Goal: Navigation & Orientation: Find specific page/section

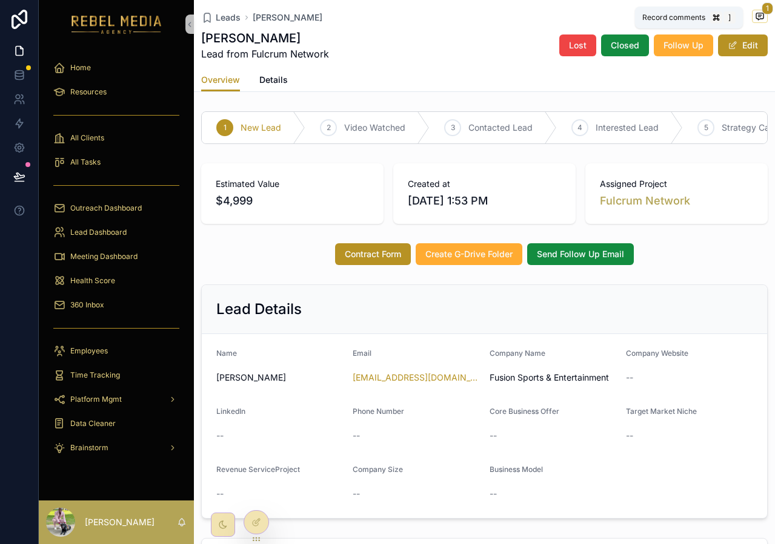
click at [761, 9] on span "1" at bounding box center [767, 8] width 12 height 12
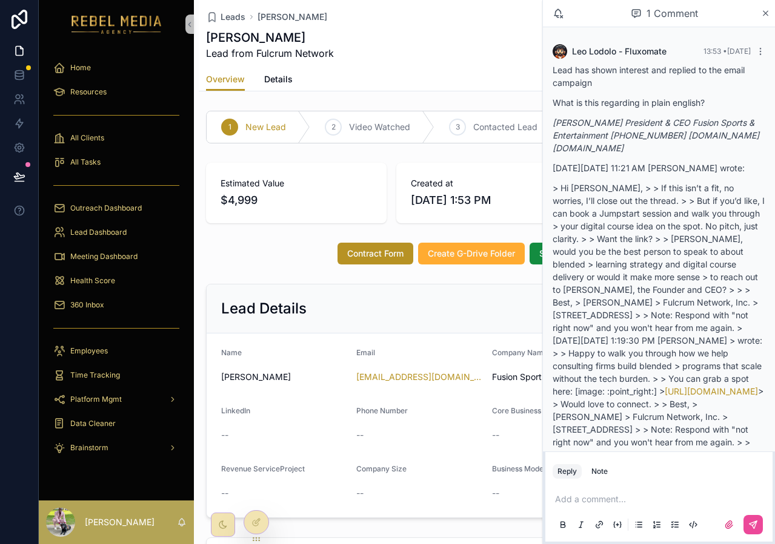
click at [681, 210] on p "> Hi [PERSON_NAME], > > If this isn’t a fit, no worries, I’ll close out the thr…" at bounding box center [658, 315] width 213 height 267
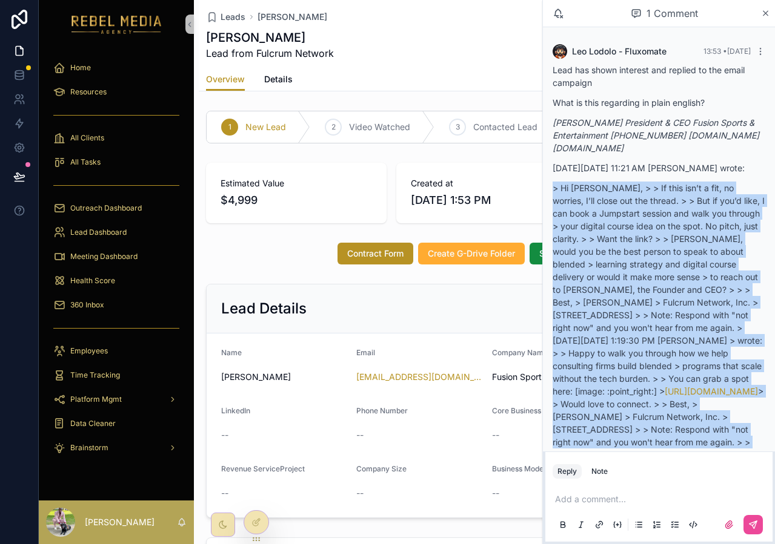
click at [681, 210] on p "> Hi [PERSON_NAME], > > If this isn’t a fit, no worries, I’ll close out the thr…" at bounding box center [658, 315] width 213 height 267
click at [700, 264] on p "> Hi [PERSON_NAME], > > If this isn’t a fit, no worries, I’ll close out the thr…" at bounding box center [658, 315] width 213 height 267
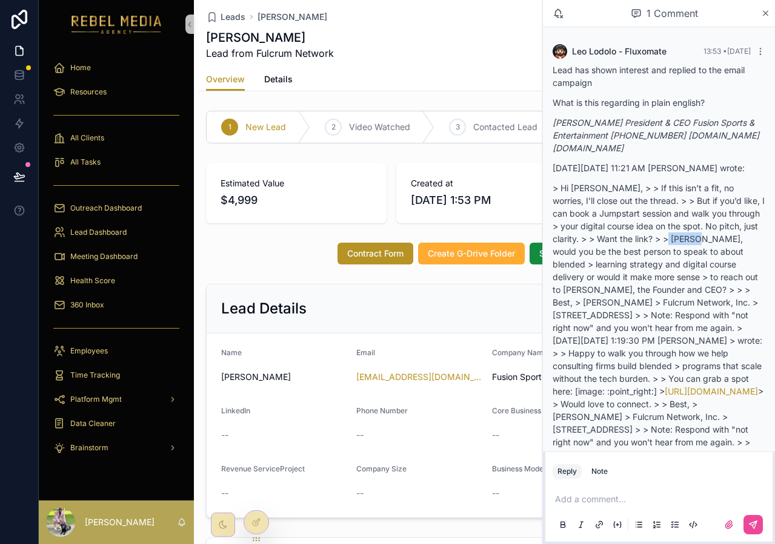
click at [700, 264] on p "> Hi [PERSON_NAME], > > If this isn’t a fit, no worries, I’ll close out the thr…" at bounding box center [658, 315] width 213 height 267
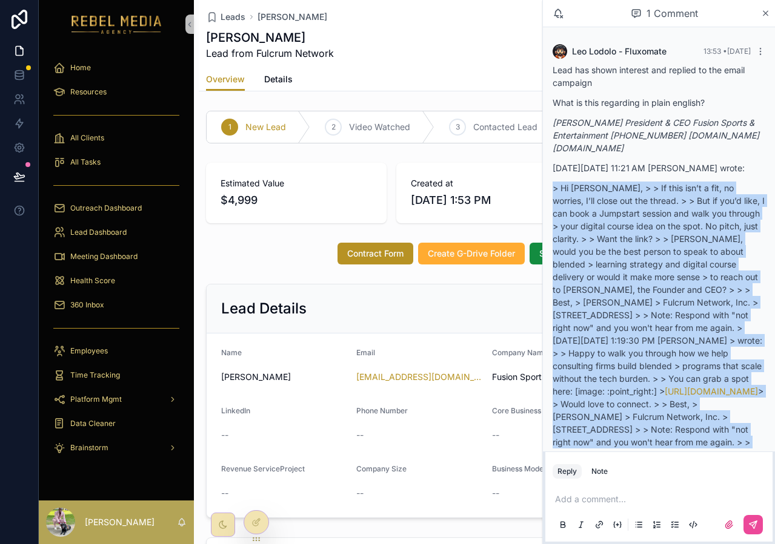
click at [700, 264] on p "> Hi [PERSON_NAME], > > If this isn’t a fit, no worries, I’ll close out the thr…" at bounding box center [658, 315] width 213 height 267
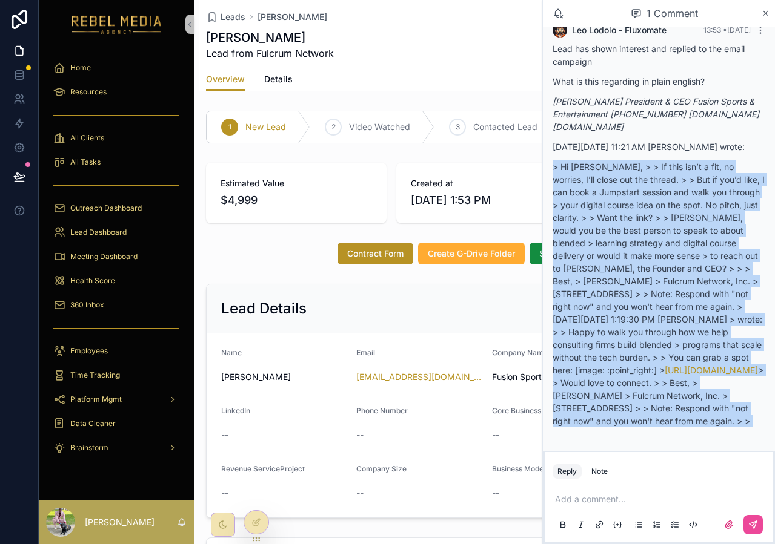
click at [693, 283] on p "> Hi [PERSON_NAME], > > If this isn’t a fit, no worries, I’ll close out the thr…" at bounding box center [658, 294] width 213 height 267
click at [660, 239] on p "> Hi [PERSON_NAME], > > If this isn’t a fit, no worries, I’ll close out the thr…" at bounding box center [658, 294] width 213 height 267
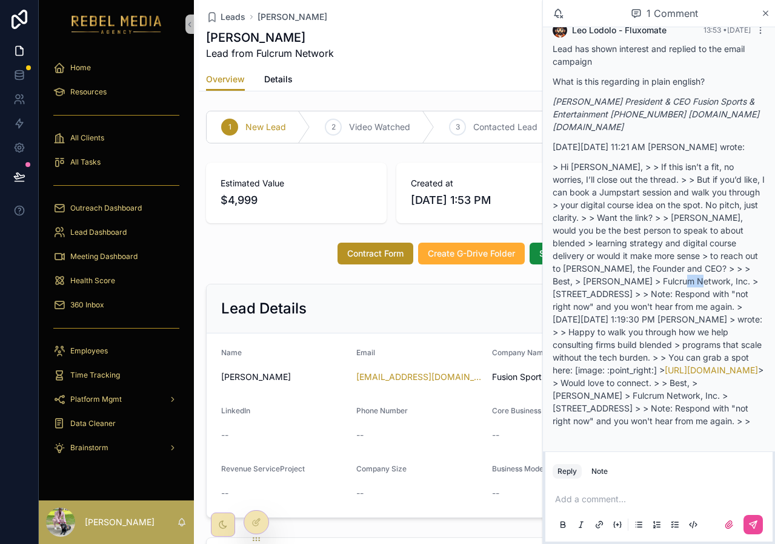
click at [660, 239] on p "> Hi [PERSON_NAME], > > If this isn’t a fit, no worries, I’ll close out the thr…" at bounding box center [658, 294] width 213 height 267
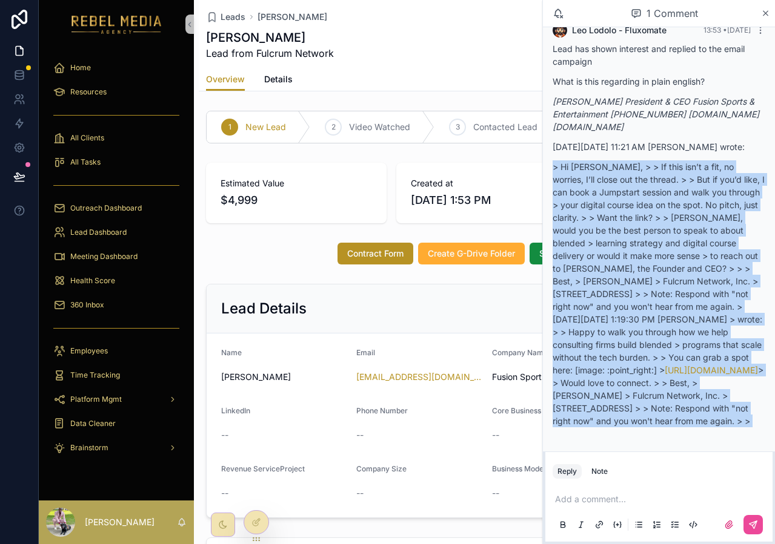
click at [660, 239] on p "> Hi [PERSON_NAME], > > If this isn’t a fit, no worries, I’ll close out the thr…" at bounding box center [658, 294] width 213 height 267
click at [611, 201] on p "> Hi [PERSON_NAME], > > If this isn’t a fit, no worries, I’ll close out the thr…" at bounding box center [658, 294] width 213 height 267
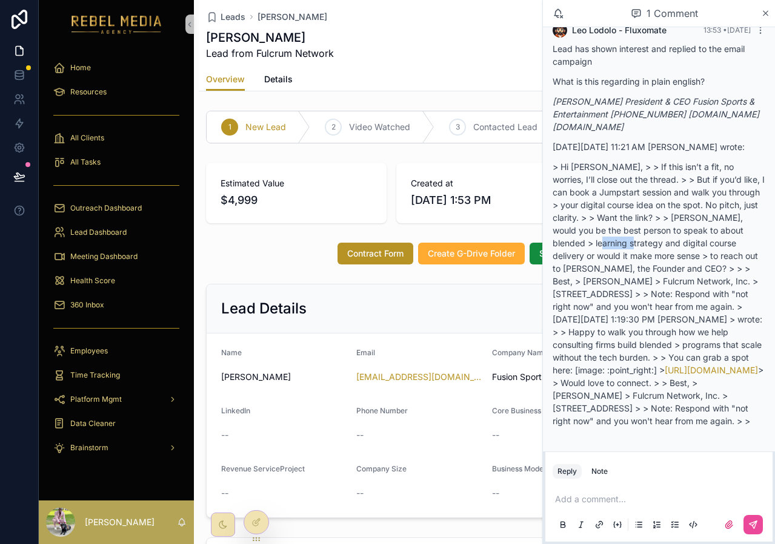
click at [611, 201] on p "> Hi [PERSON_NAME], > > If this isn’t a fit, no worries, I’ll close out the thr…" at bounding box center [658, 294] width 213 height 267
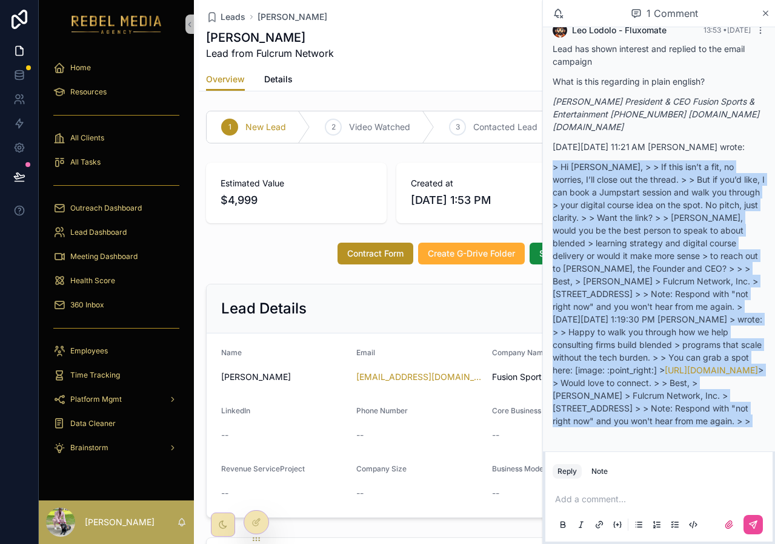
click at [611, 201] on p "> Hi [PERSON_NAME], > > If this isn’t a fit, no worries, I’ll close out the thr…" at bounding box center [658, 294] width 213 height 267
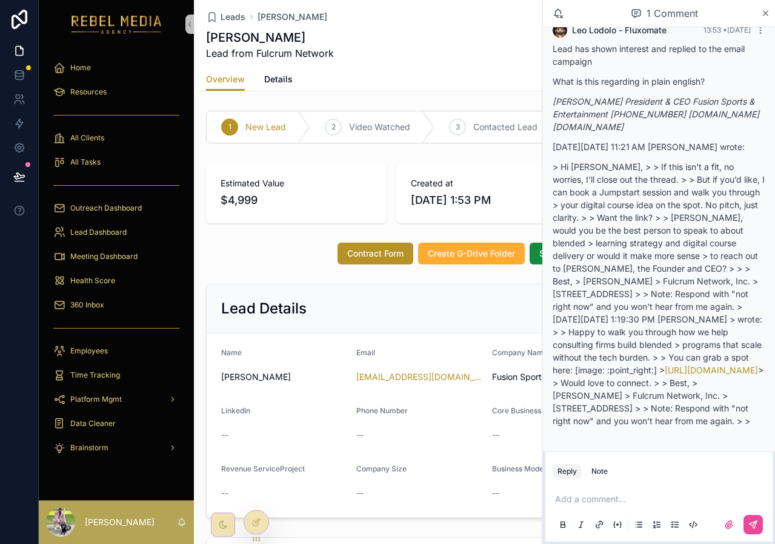
click at [604, 247] on p "> Hi [PERSON_NAME], > > If this isn’t a fit, no worries, I’ll close out the thr…" at bounding box center [658, 294] width 213 height 267
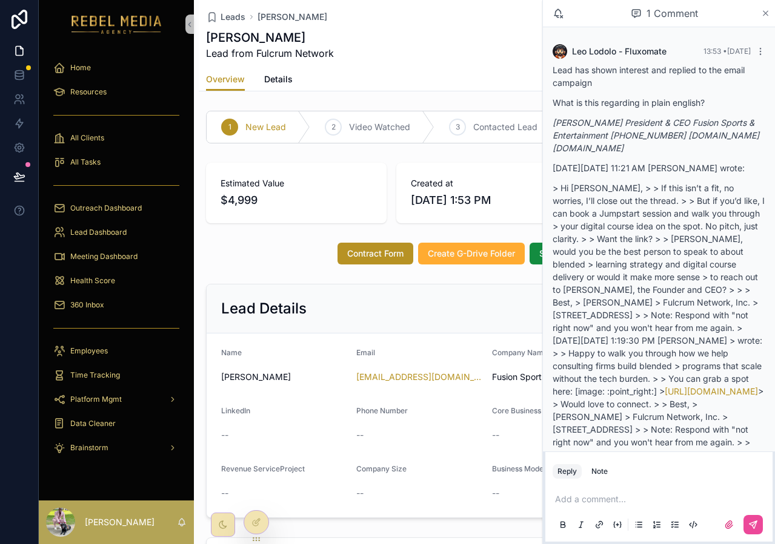
click at [764, 11] on icon "scrollable content" at bounding box center [765, 13] width 5 height 5
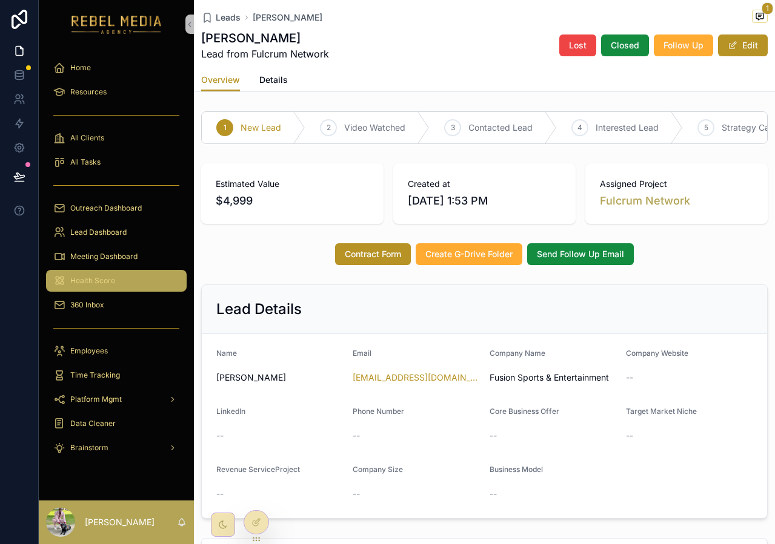
click at [131, 276] on div "Health Score" at bounding box center [116, 280] width 126 height 19
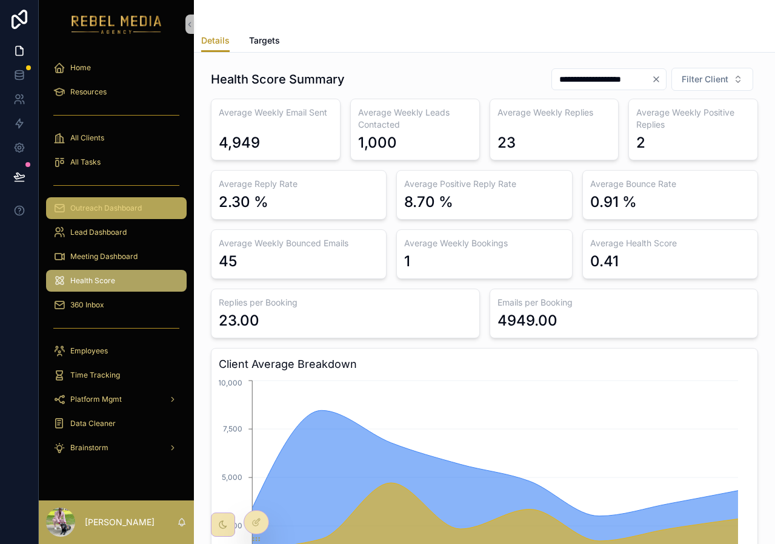
click at [105, 207] on span "Outreach Dashboard" at bounding box center [105, 209] width 71 height 10
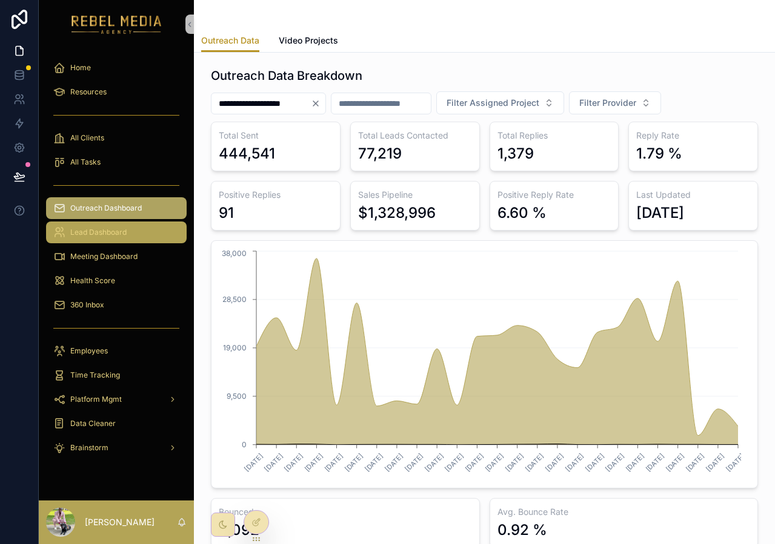
click at [125, 223] on div "Lead Dashboard" at bounding box center [116, 232] width 126 height 19
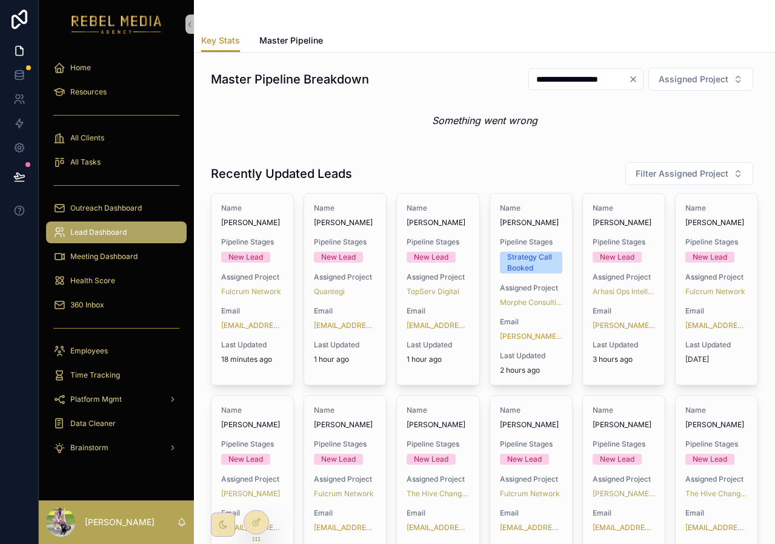
click at [125, 223] on div "Lead Dashboard" at bounding box center [116, 232] width 126 height 19
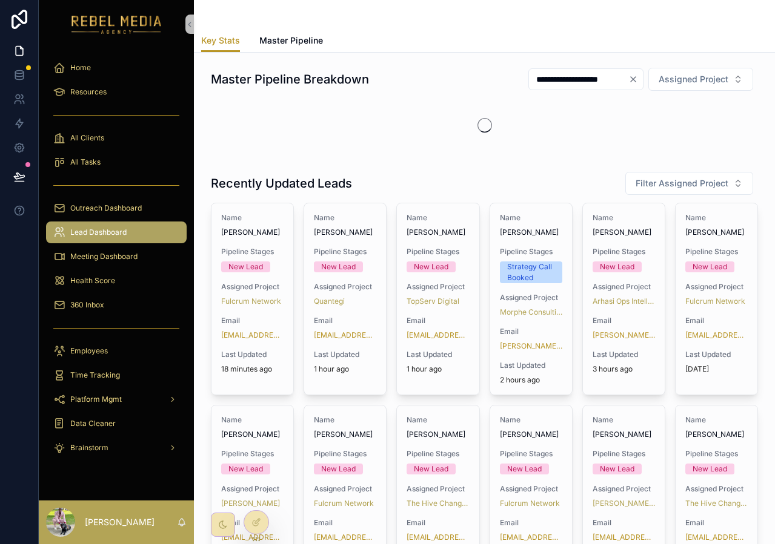
click at [127, 232] on div "Lead Dashboard" at bounding box center [116, 232] width 126 height 19
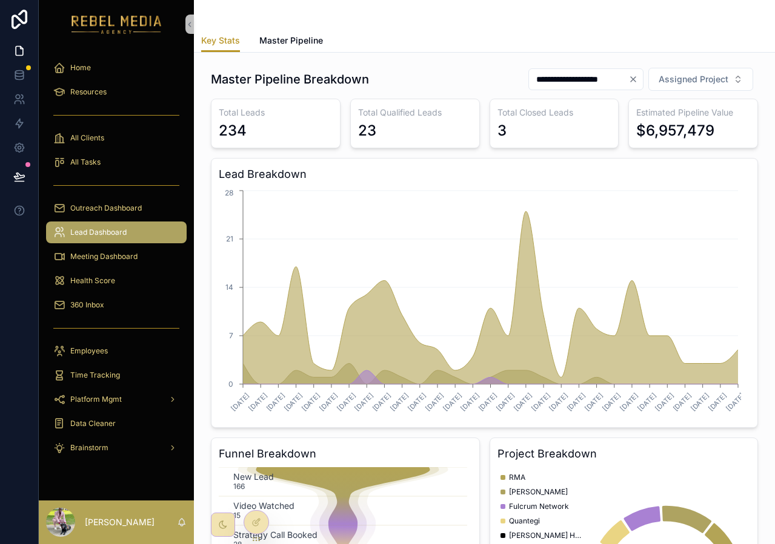
click at [624, 85] on div "**********" at bounding box center [585, 79] width 115 height 22
click at [628, 84] on icon "Clear" at bounding box center [633, 79] width 10 height 10
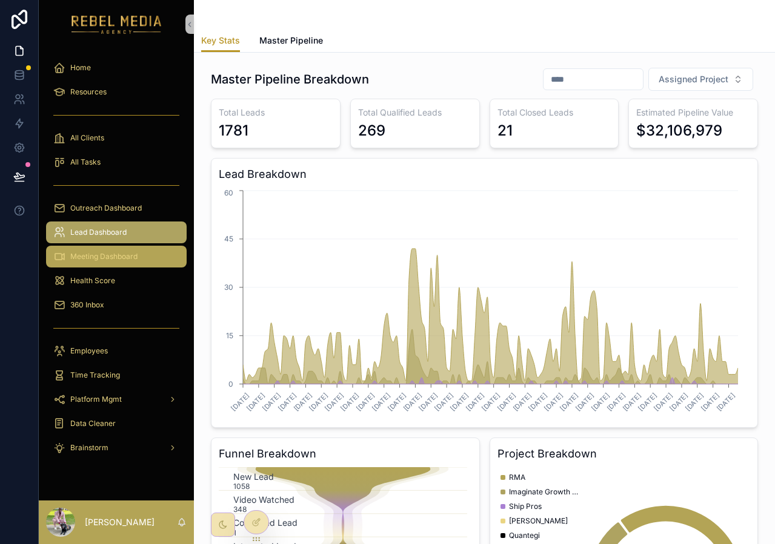
click at [149, 262] on div "Meeting Dashboard" at bounding box center [116, 256] width 126 height 19
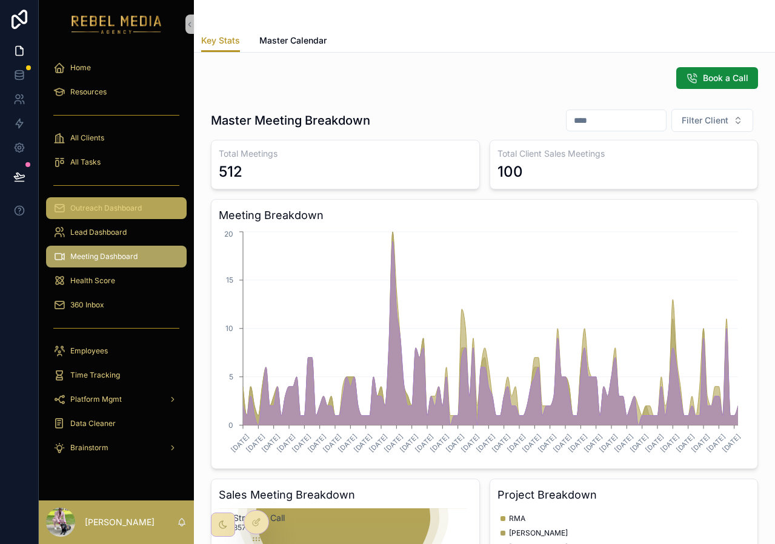
click at [120, 204] on span "Outreach Dashboard" at bounding box center [105, 209] width 71 height 10
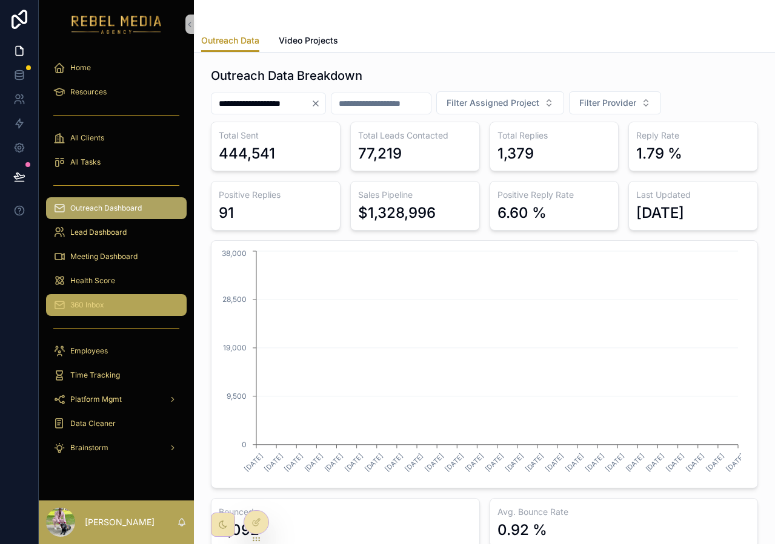
click at [101, 296] on div "360 Inbox" at bounding box center [116, 305] width 126 height 19
